Goal: Register for event/course

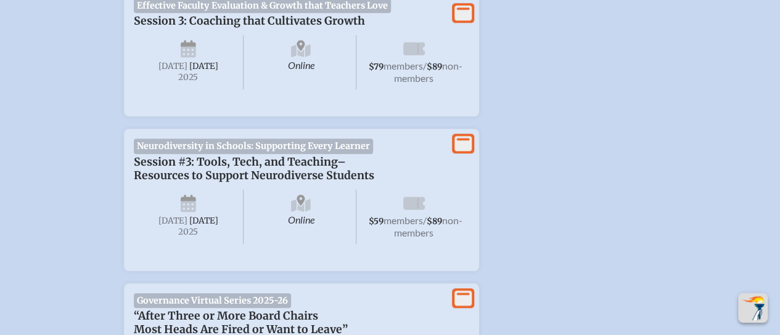
scroll to position [678, 0]
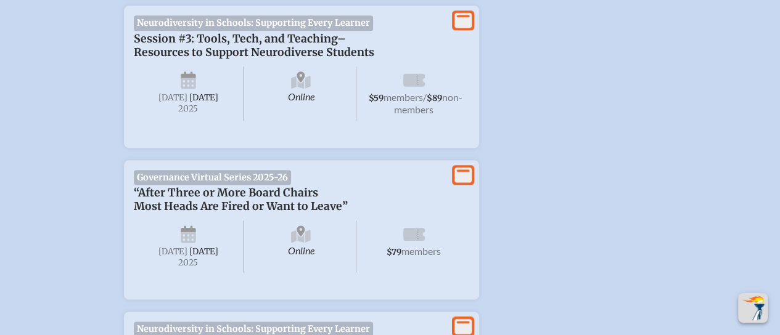
type input "[EMAIL_ADDRESS][DOMAIN_NAME]"
click at [191, 103] on span "[DATE]" at bounding box center [203, 97] width 29 height 10
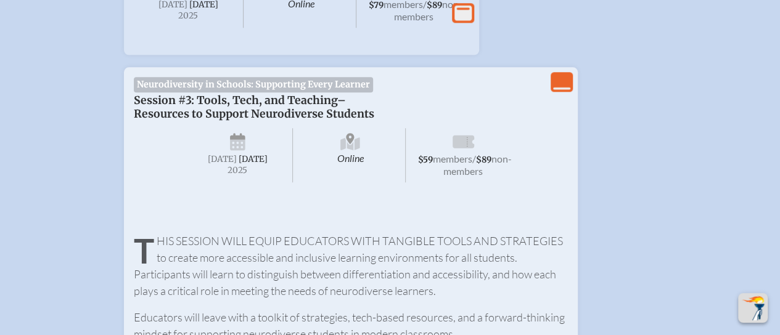
scroll to position [555, 0]
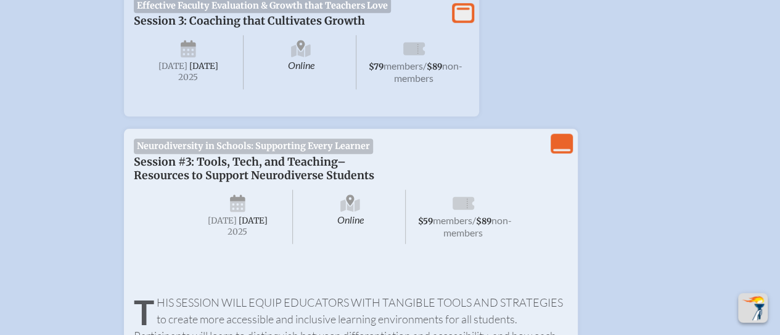
click at [291, 146] on span "Neurodiversity in Schools: Supporting Every Learner" at bounding box center [254, 146] width 240 height 15
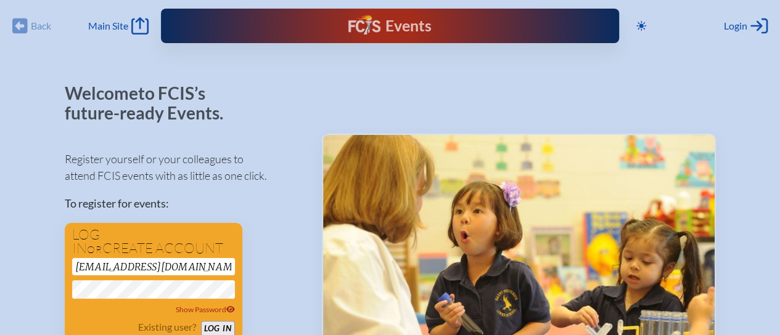
scroll to position [62, 0]
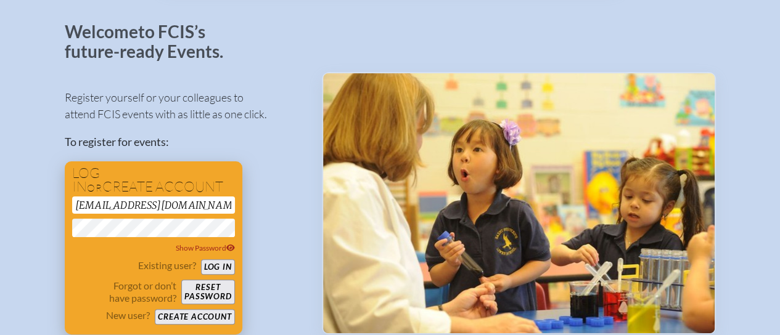
click at [210, 261] on button "Log in" at bounding box center [218, 267] width 34 height 15
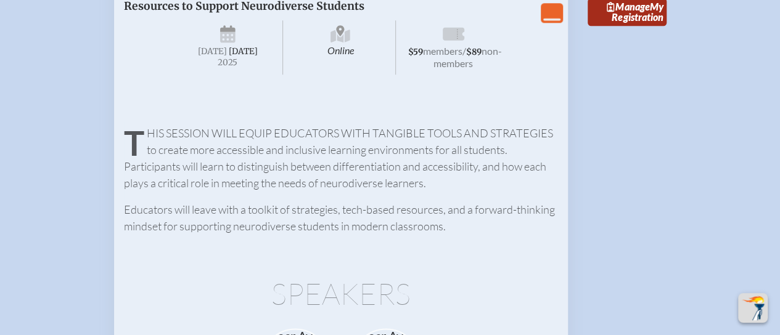
scroll to position [616, 0]
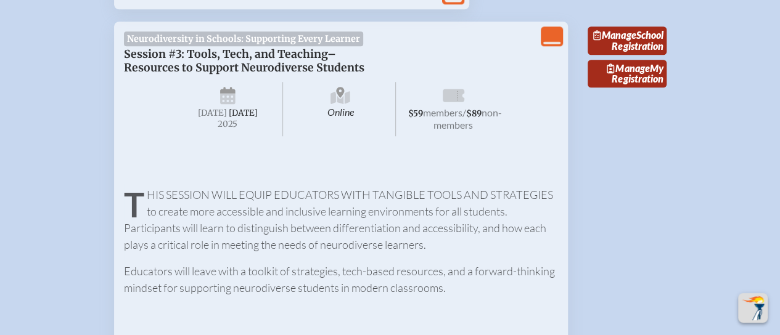
click at [187, 67] on span "Session #3: Tools, Tech, and Teaching–Resources to Support Neurodiverse Students" at bounding box center [244, 60] width 240 height 27
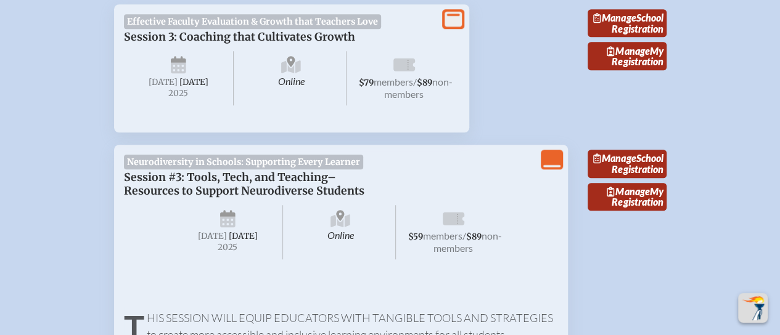
scroll to position [555, 0]
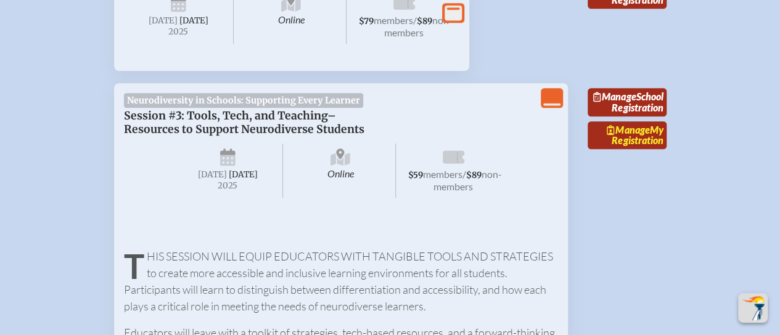
click at [648, 150] on link "Manage My Registration" at bounding box center [627, 135] width 79 height 28
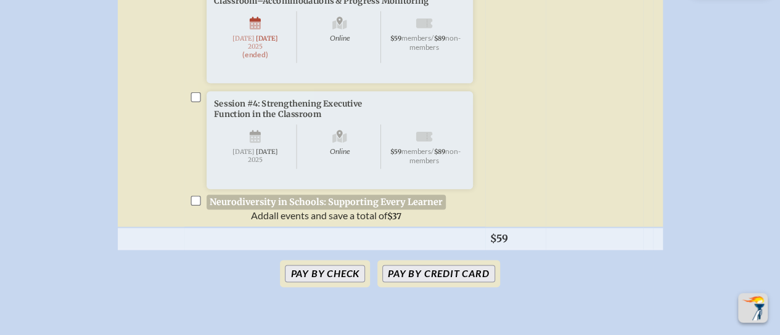
scroll to position [616, 0]
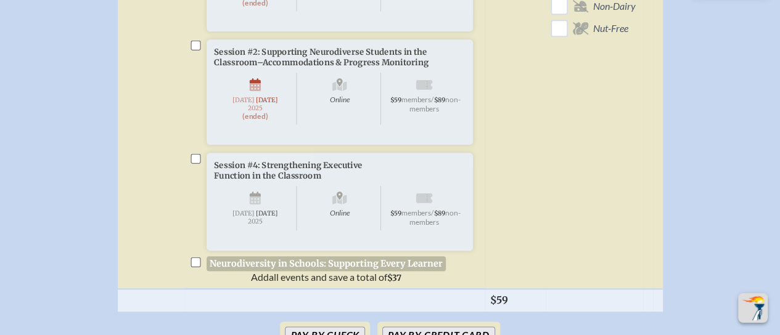
click at [200, 164] on input "checkbox" at bounding box center [195, 159] width 10 height 10
checkbox input "true"
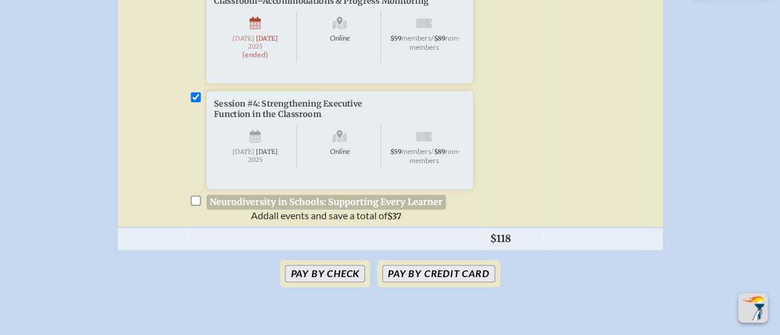
scroll to position [740, 0]
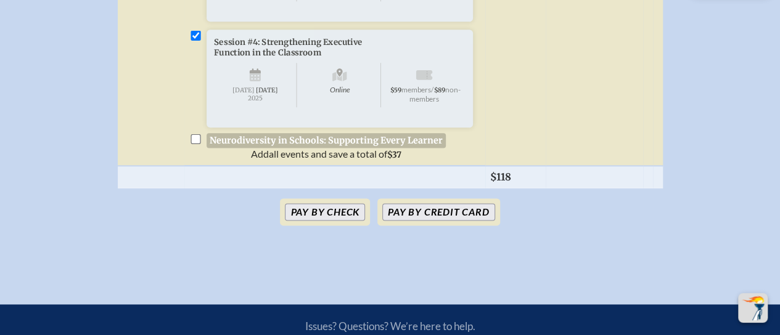
click at [195, 144] on input "checkbox" at bounding box center [195, 139] width 10 height 10
checkbox input "true"
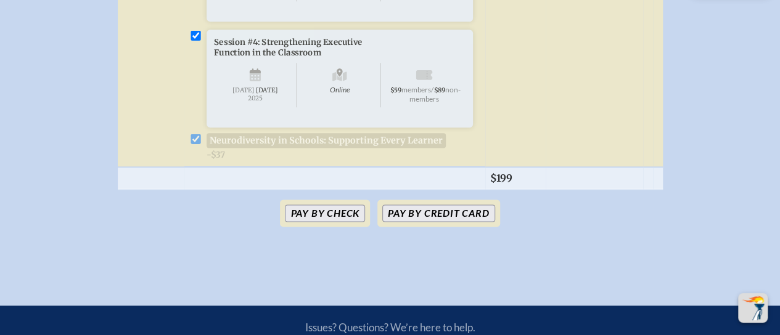
click at [195, 160] on li "Session #4: Strengthening Executive Function in the Classroom Online [DATE] $59…" at bounding box center [334, 95] width 291 height 131
click at [197, 160] on li "Session #4: Strengthening Executive Function in the Classroom Online [DATE] $59…" at bounding box center [334, 95] width 291 height 131
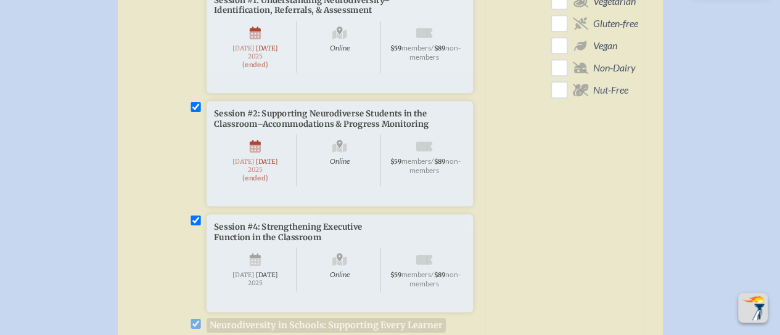
scroll to position [370, 0]
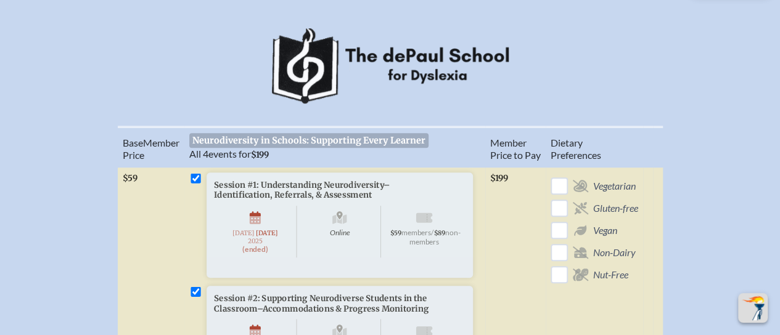
click at [195, 173] on input "checkbox" at bounding box center [195, 178] width 10 height 10
checkbox input "false"
click at [192, 296] on input "checkbox" at bounding box center [195, 292] width 10 height 10
checkbox input "false"
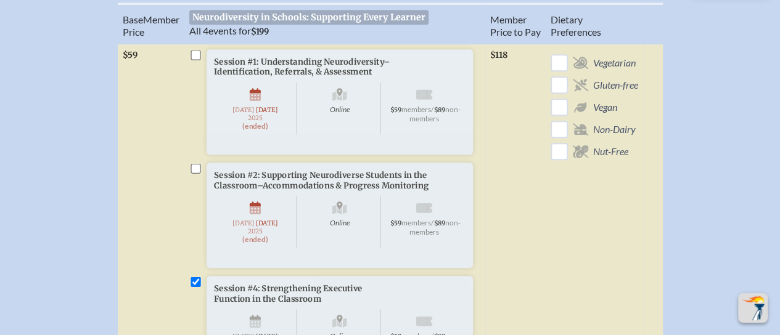
scroll to position [555, 0]
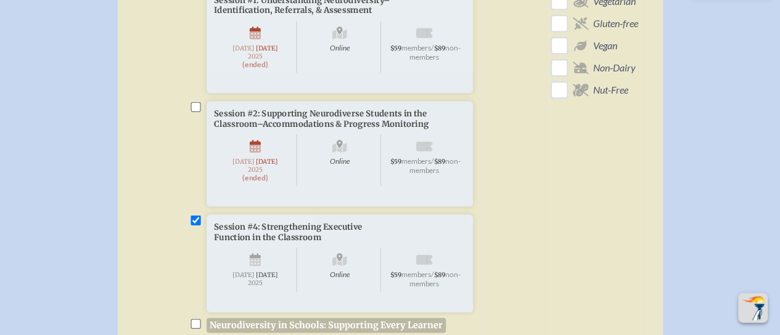
click at [192, 226] on input "checkbox" at bounding box center [195, 221] width 10 height 10
checkbox input "false"
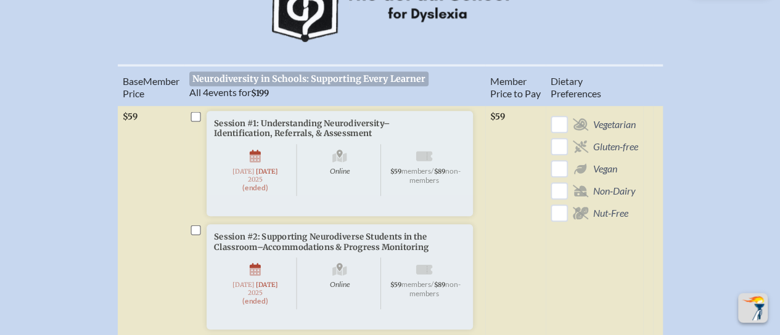
scroll to position [370, 0]
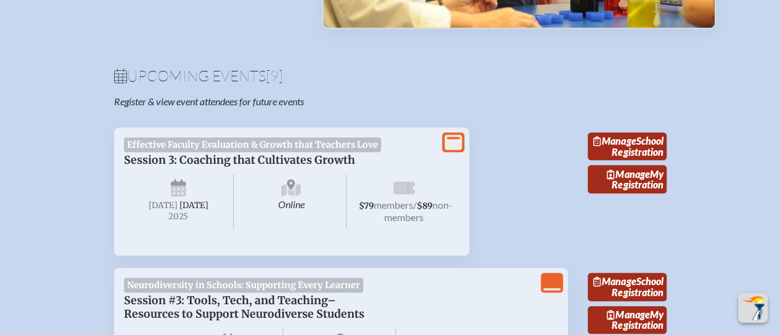
scroll to position [555, 0]
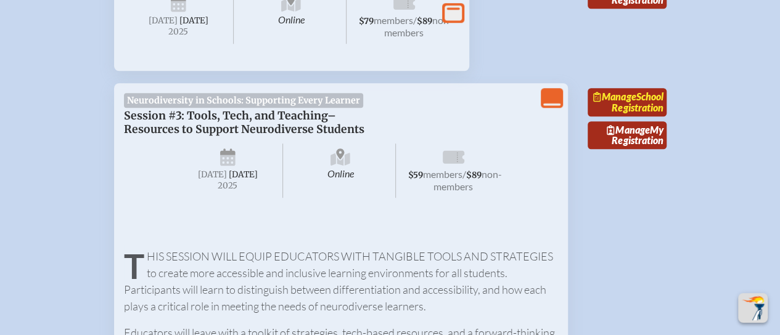
click at [629, 117] on link "Manage School Registration" at bounding box center [627, 102] width 79 height 28
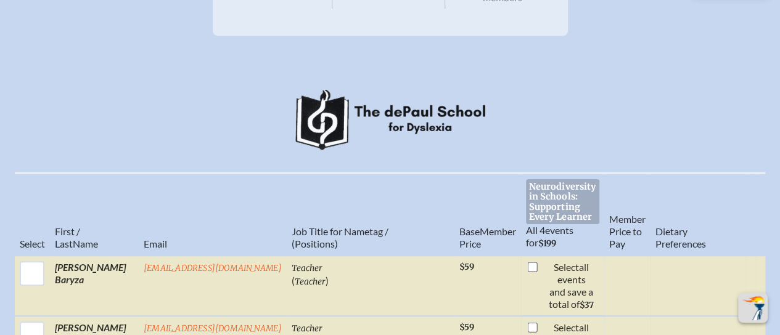
scroll to position [432, 0]
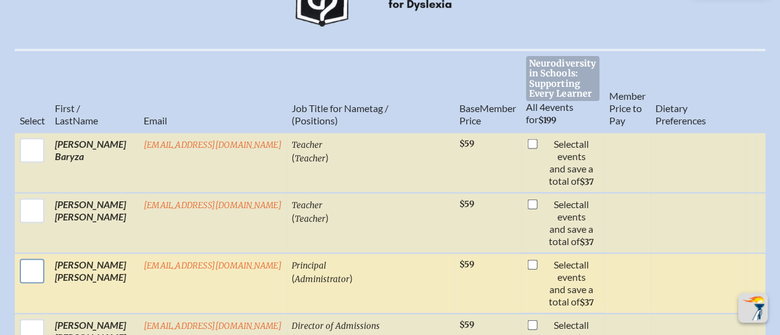
click at [37, 274] on input "checkbox" at bounding box center [32, 271] width 31 height 31
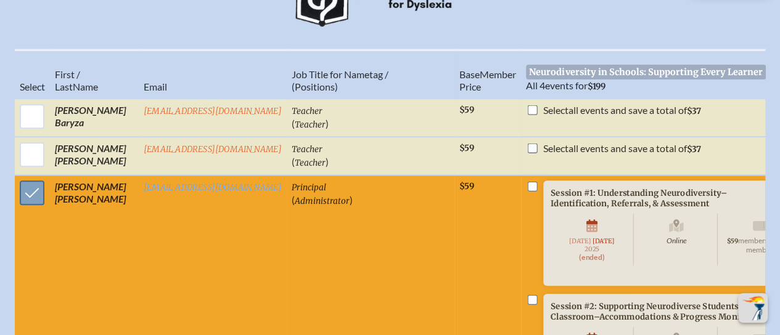
click at [26, 197] on input "checkbox" at bounding box center [32, 193] width 31 height 31
checkbox input "false"
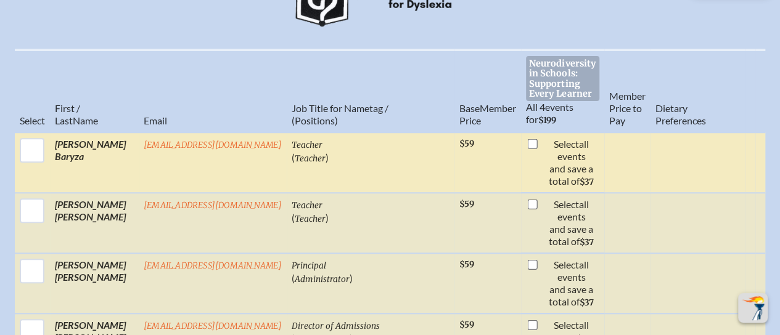
scroll to position [370, 0]
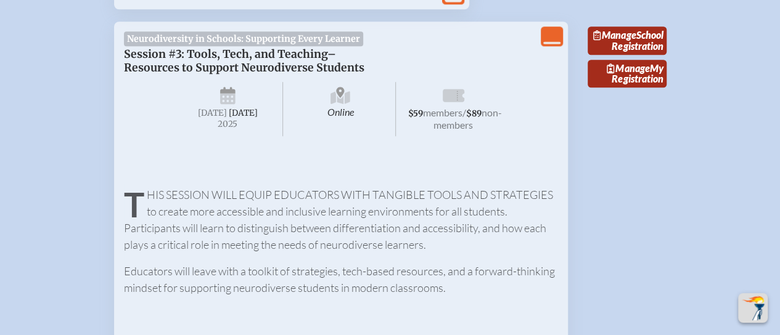
scroll to position [555, 0]
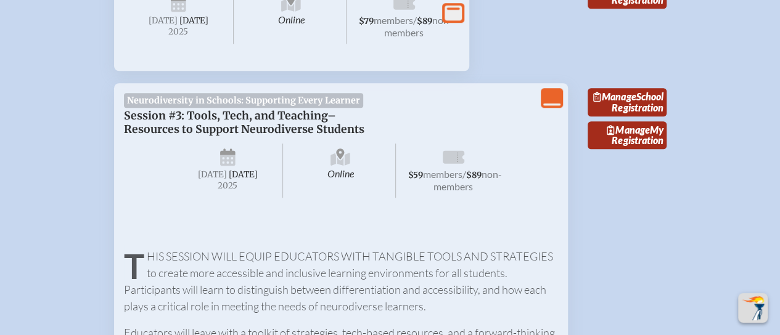
click at [229, 180] on span "[DATE]" at bounding box center [243, 175] width 29 height 10
click at [402, 181] on span "$59 members / $89 non-members" at bounding box center [453, 171] width 110 height 54
click at [508, 162] on span "$59 members / $89 non-members" at bounding box center [453, 171] width 110 height 54
drag, startPoint x: 226, startPoint y: 105, endPoint x: 375, endPoint y: 102, distance: 149.2
click at [226, 105] on span "Neurodiversity in Schools: Supporting Every Learner" at bounding box center [244, 100] width 240 height 15
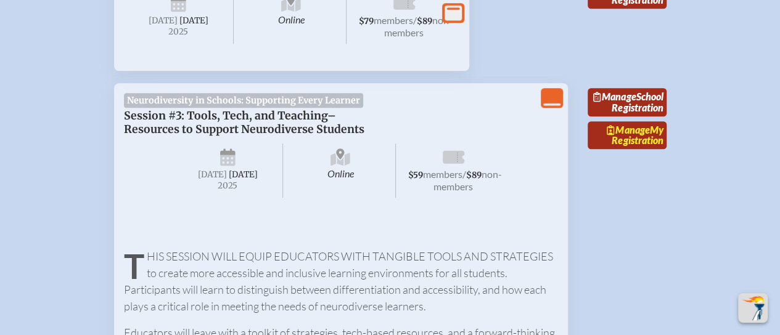
click at [635, 150] on link "Manage My Registration" at bounding box center [627, 135] width 79 height 28
